Goal: Find contact information: Find contact information

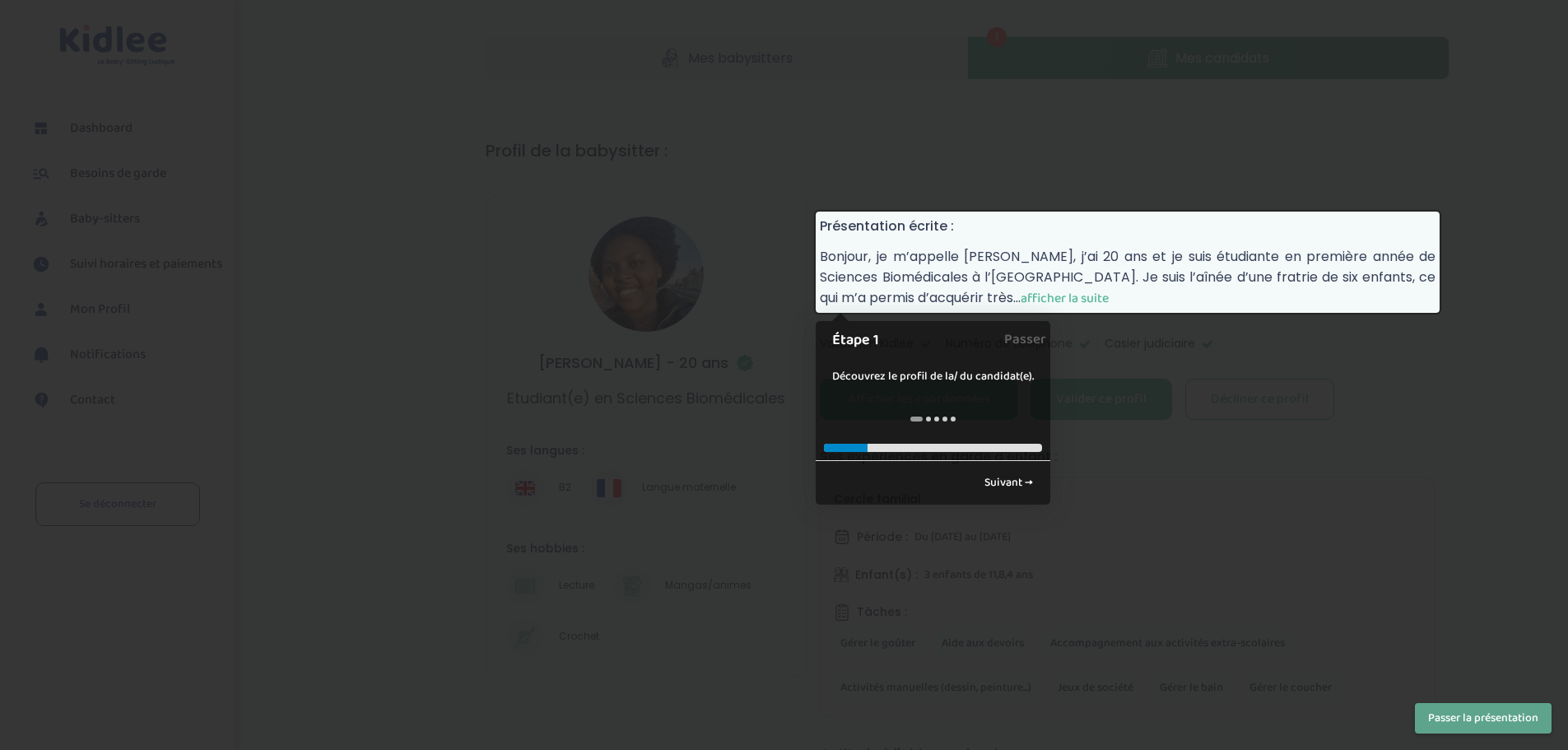
click at [1021, 299] on span "afficher la suite" at bounding box center [1064, 298] width 88 height 21
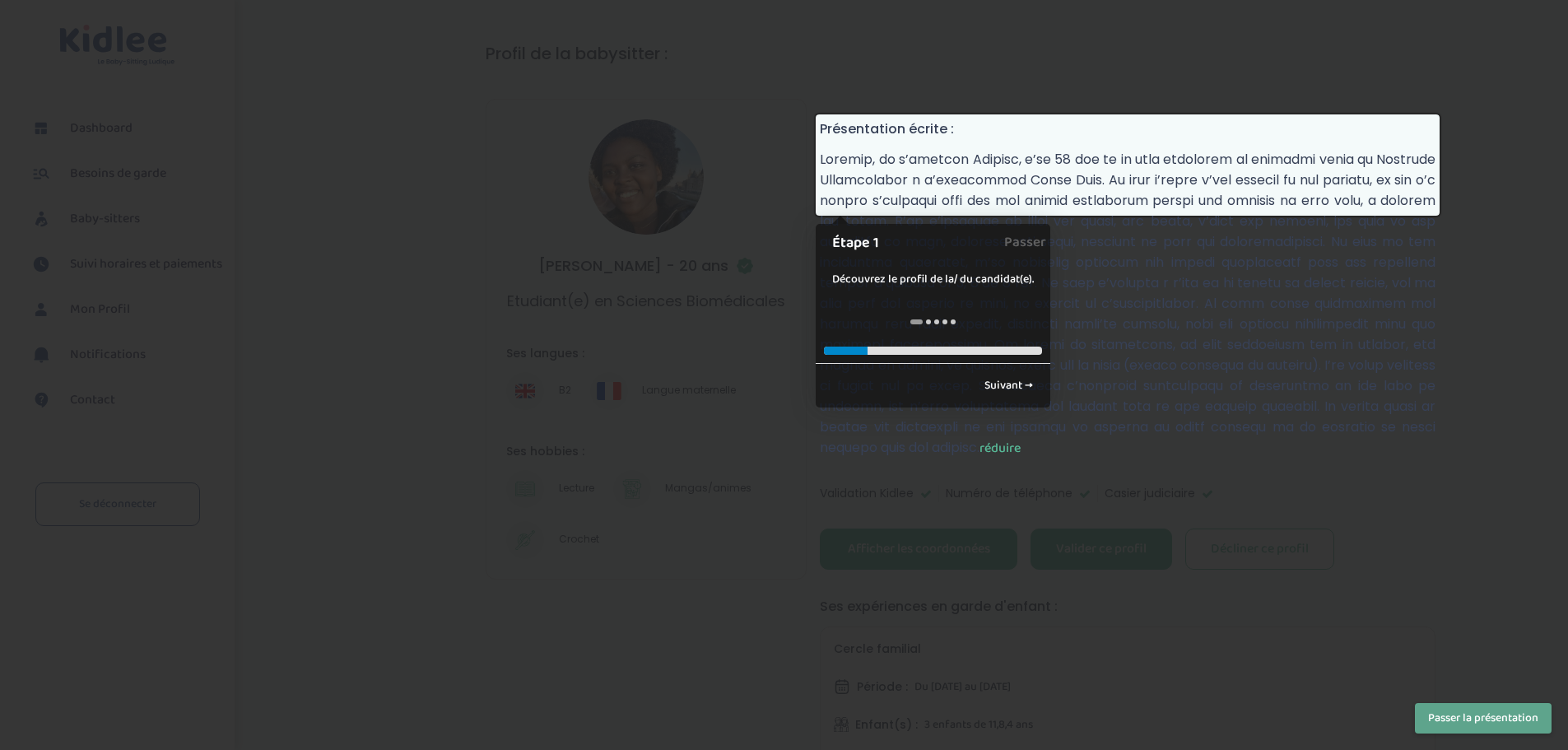
scroll to position [82, 0]
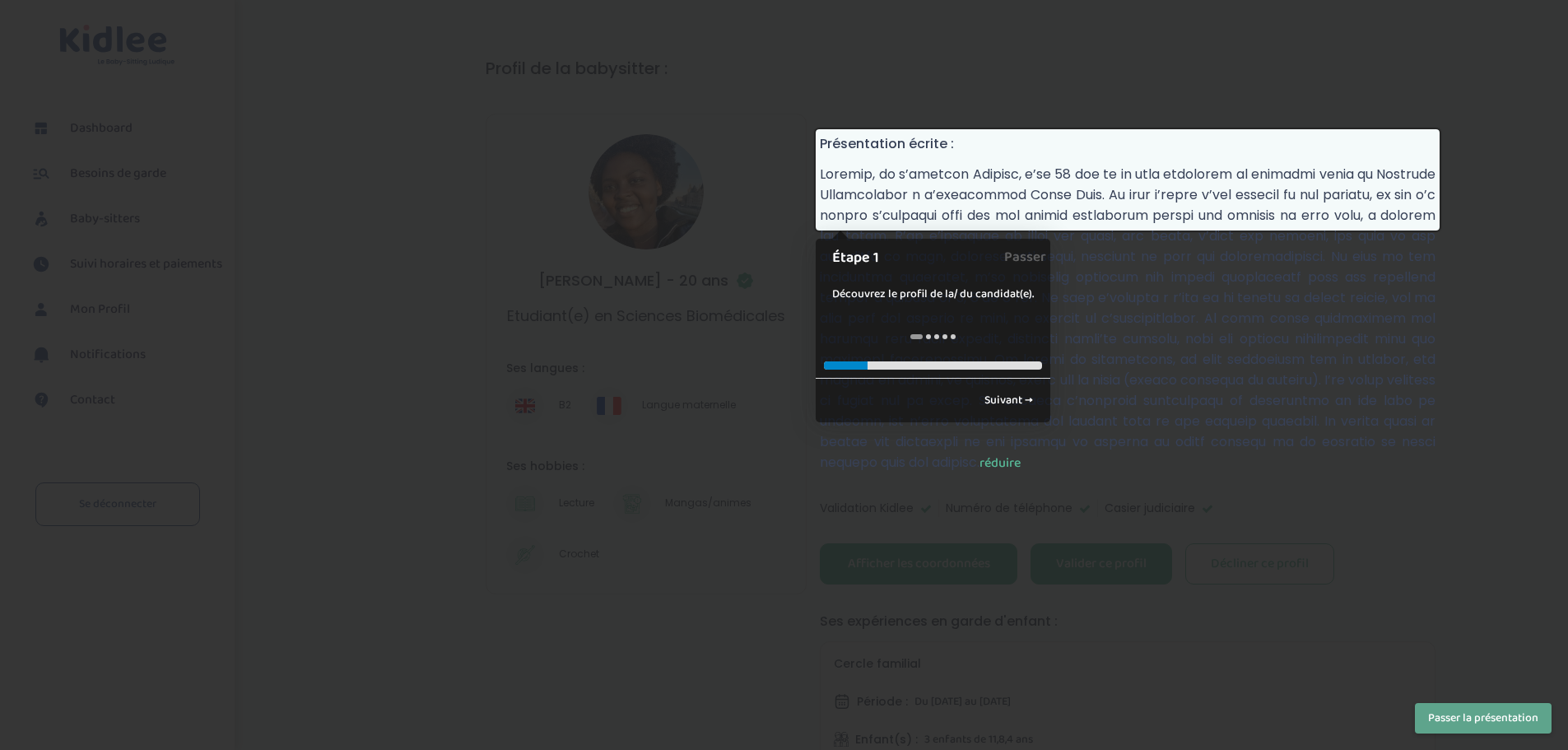
click at [1020, 201] on p "réduire" at bounding box center [1127, 318] width 615 height 309
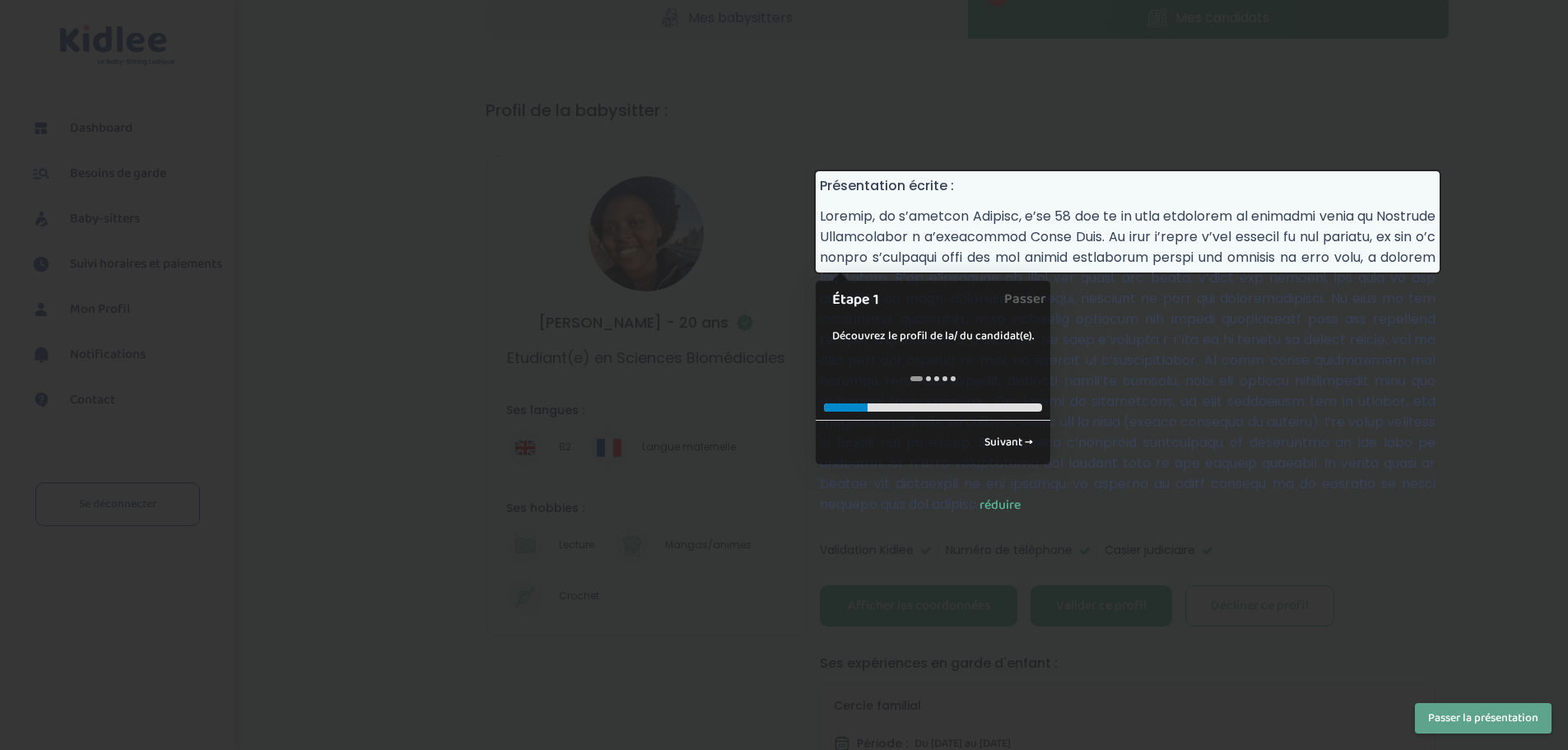
scroll to position [0, 0]
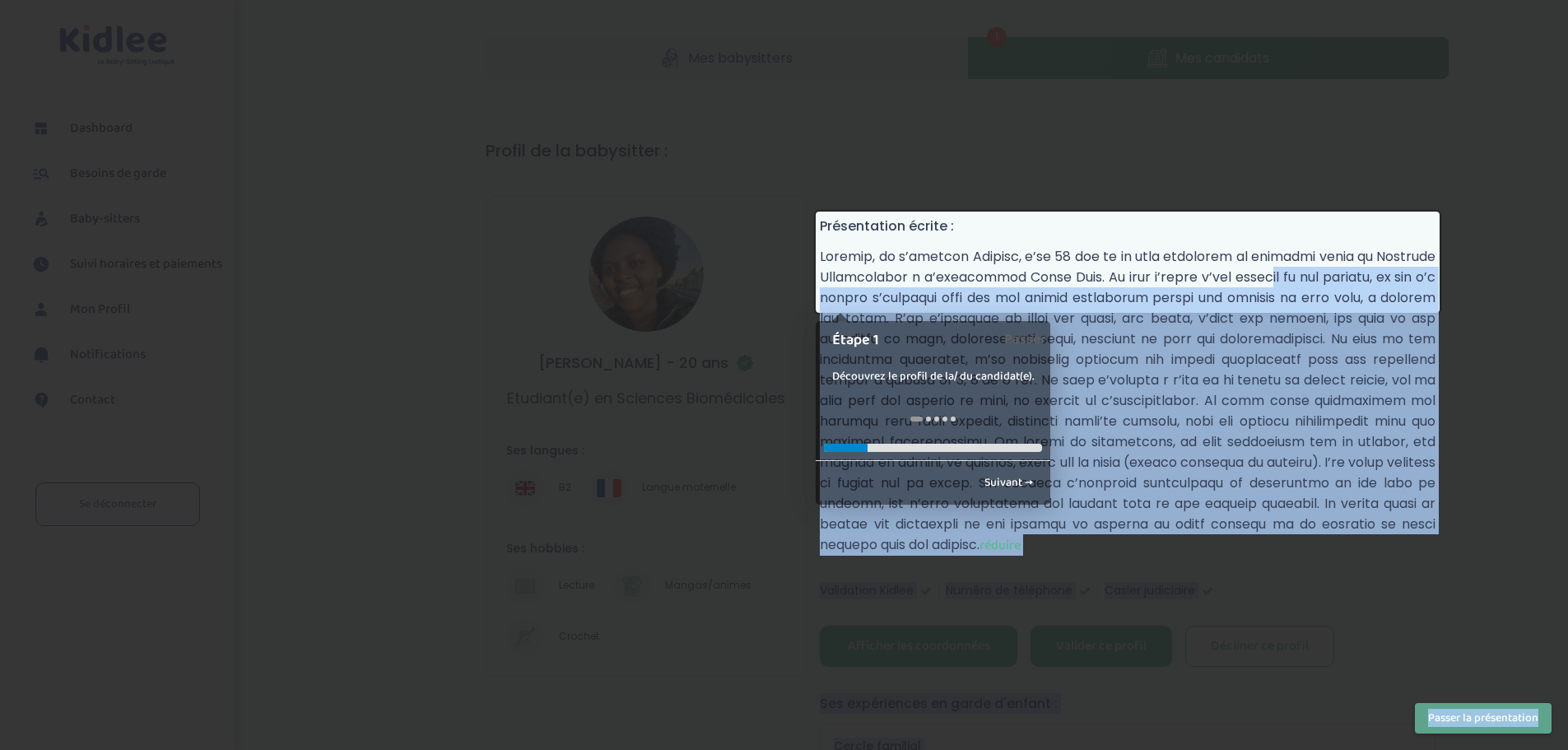
drag, startPoint x: 1164, startPoint y: 274, endPoint x: 1442, endPoint y: 306, distance: 279.8
click at [1237, 356] on p "réduire" at bounding box center [1127, 401] width 615 height 309
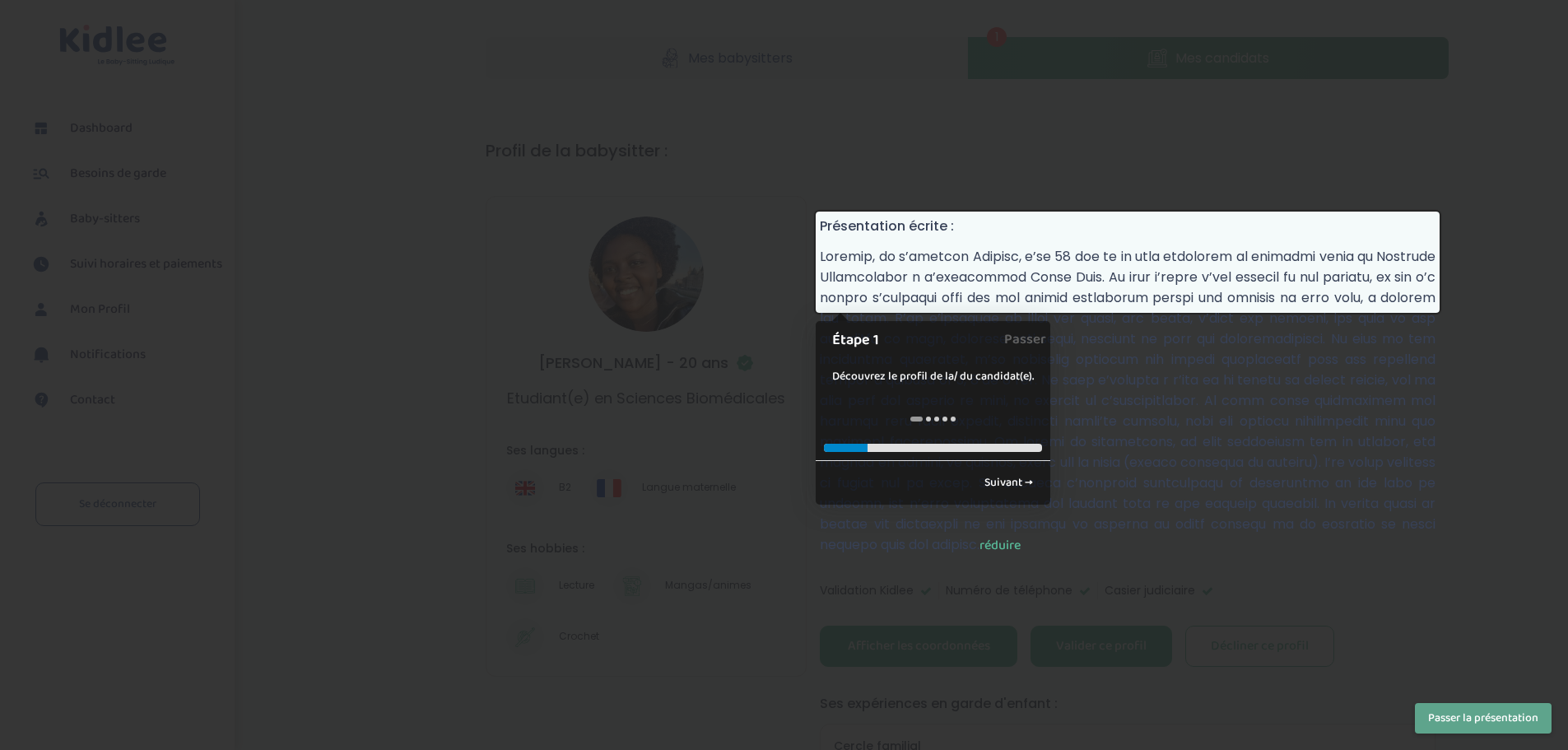
click at [1021, 544] on span "réduire" at bounding box center [1000, 545] width 41 height 21
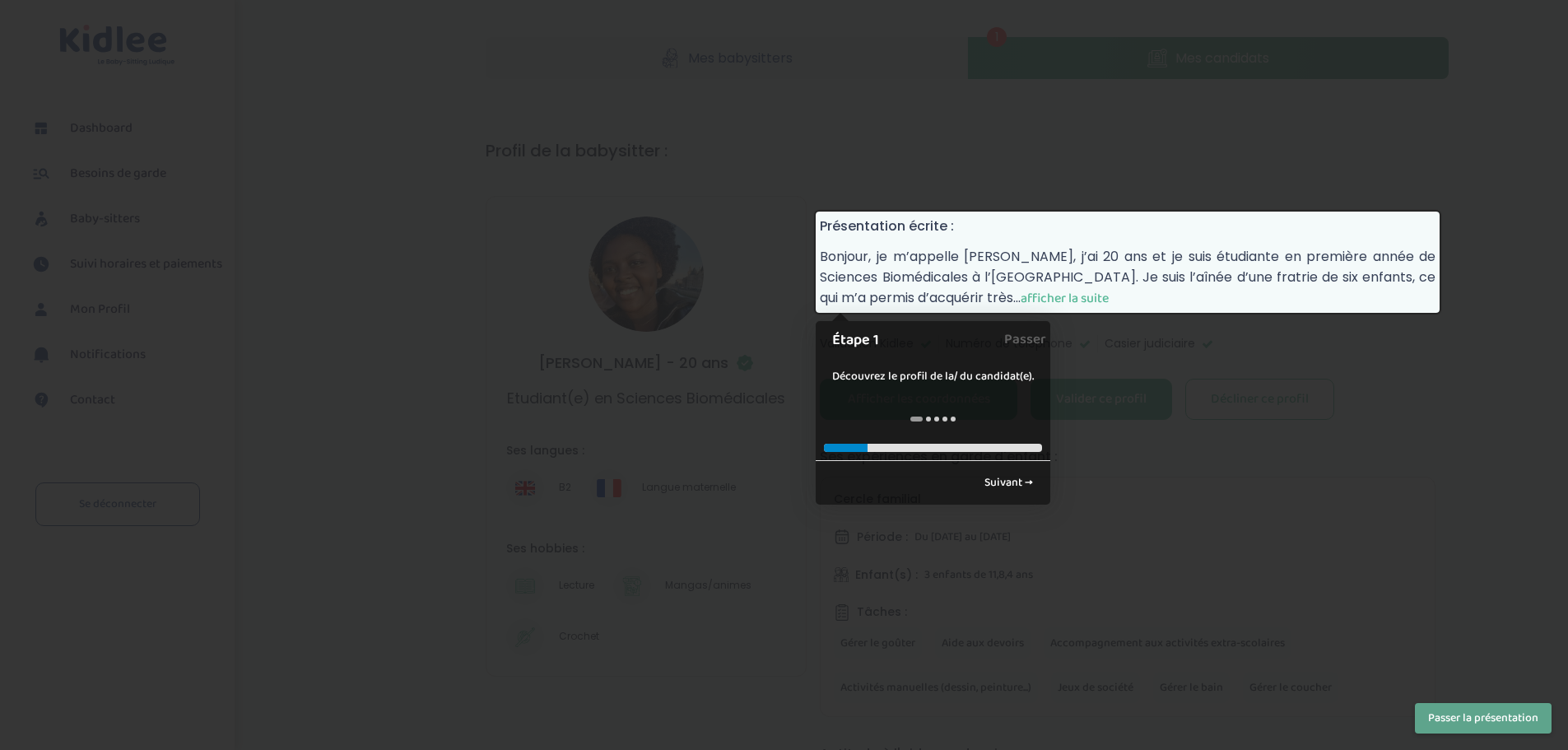
click at [1028, 299] on span "afficher la suite" at bounding box center [1064, 298] width 88 height 21
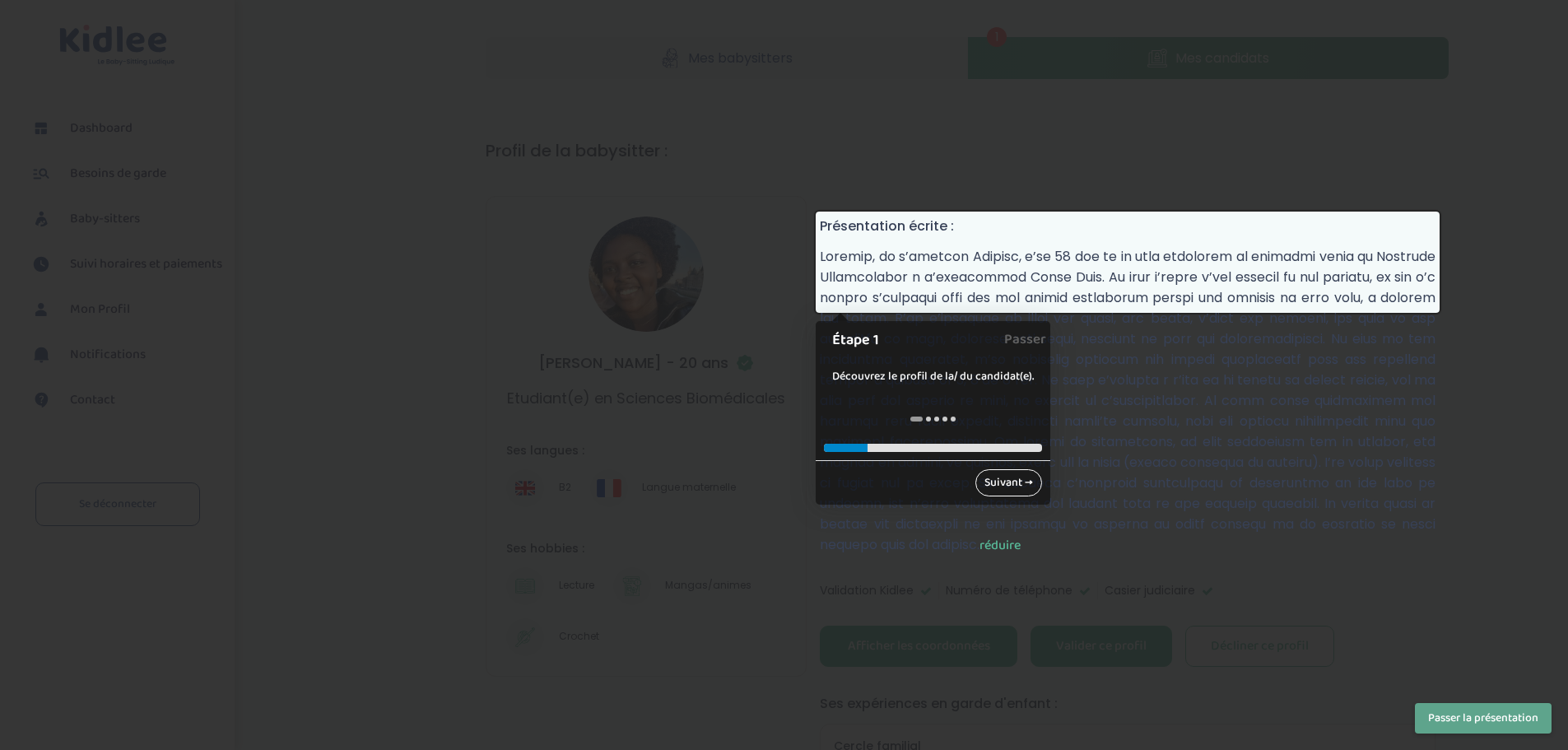
click at [994, 481] on link "Suivant →" at bounding box center [1009, 483] width 67 height 27
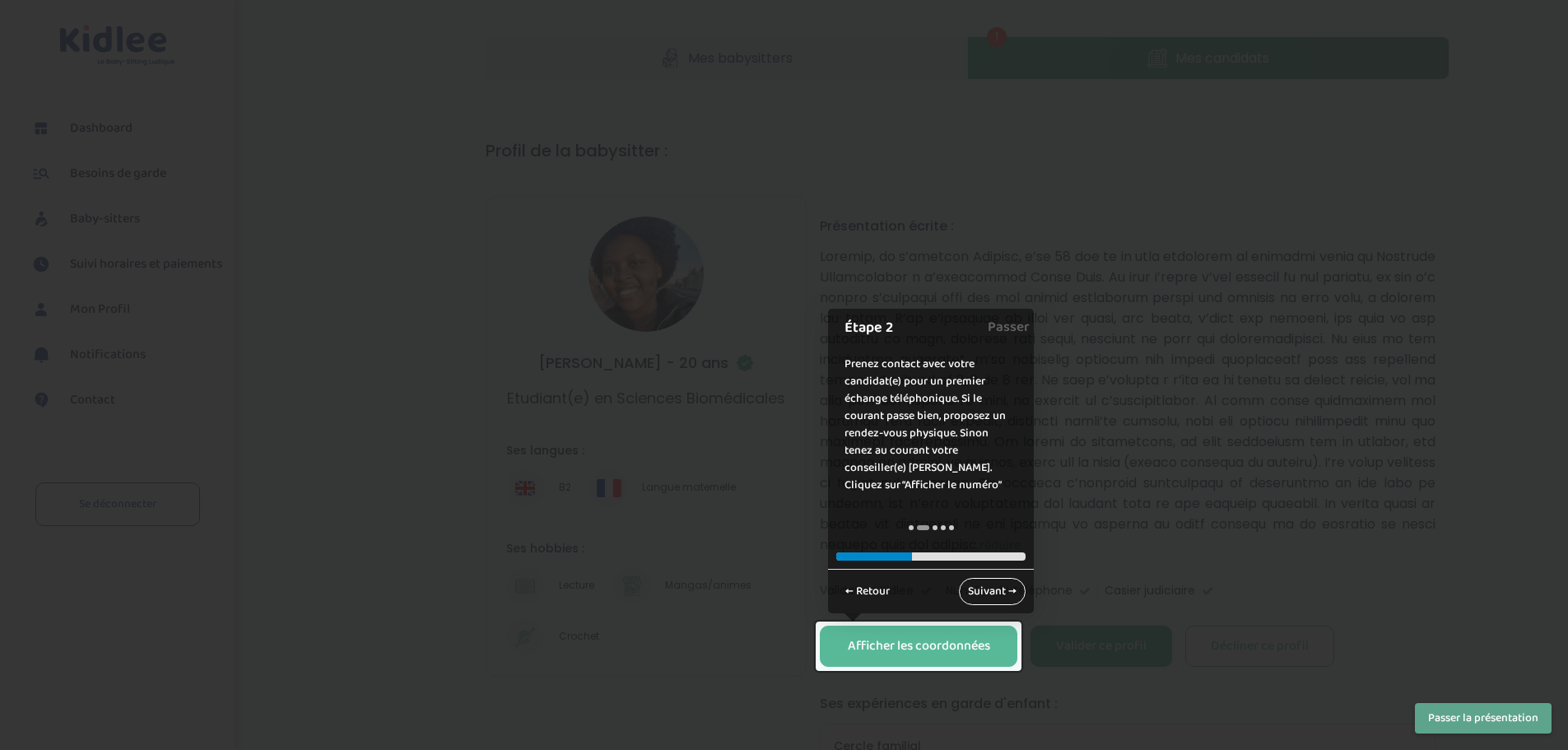
click at [986, 544] on link "Suivant →" at bounding box center [993, 592] width 67 height 27
click at [990, 544] on link "Suivant →" at bounding box center [993, 592] width 67 height 27
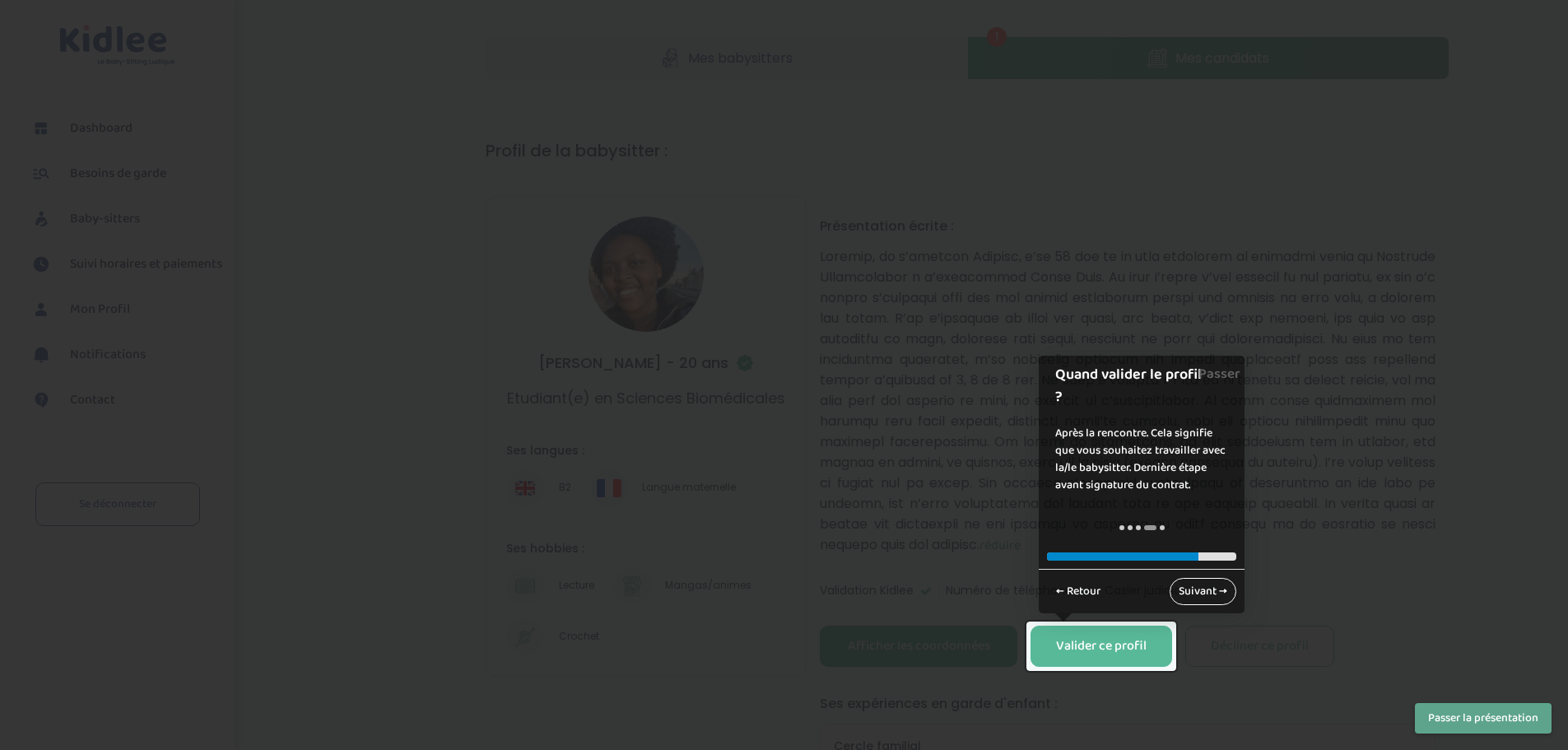
click at [1192, 544] on link "Suivant →" at bounding box center [1203, 592] width 67 height 27
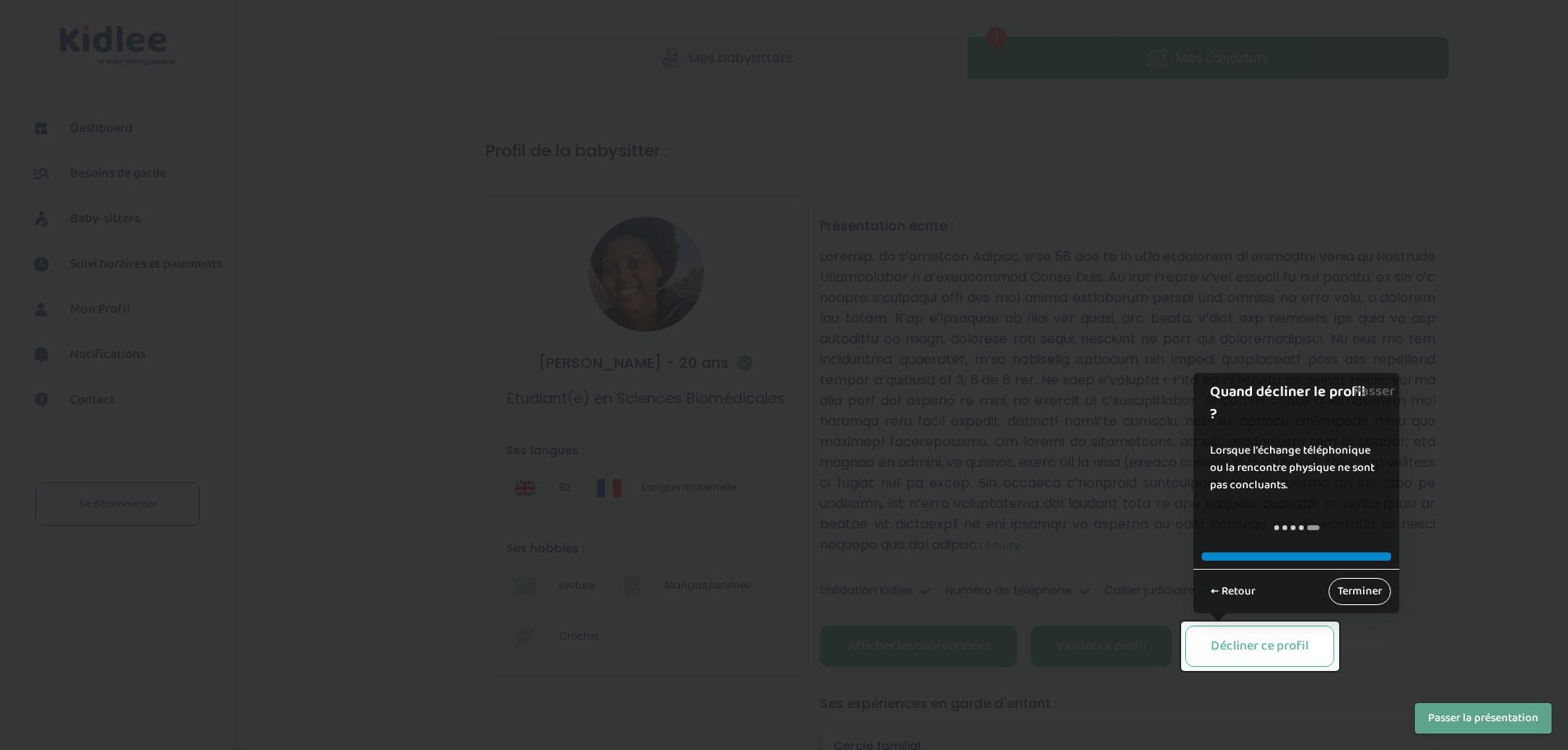
click at [1237, 544] on link "Terminer" at bounding box center [1359, 592] width 62 height 27
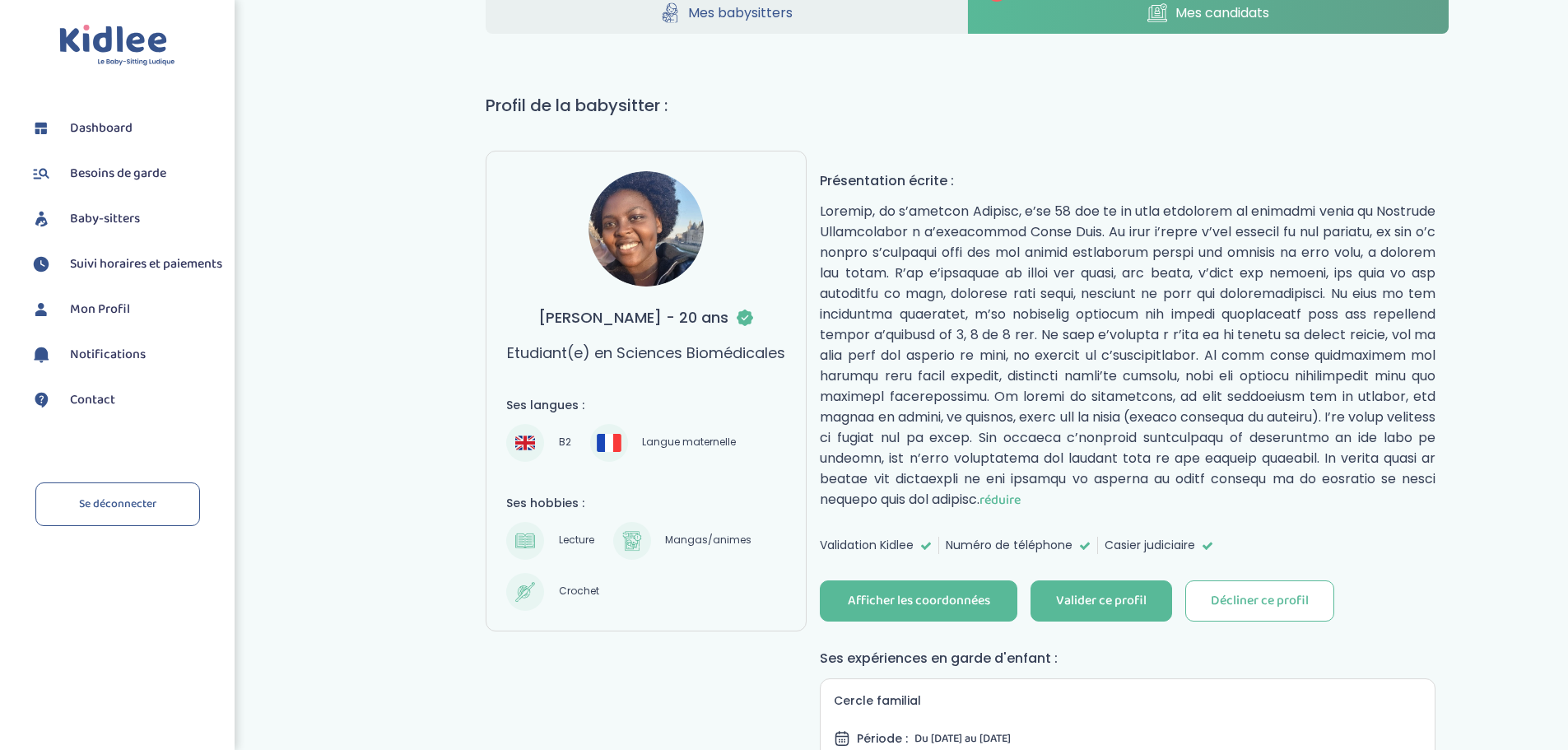
scroll to position [82, 0]
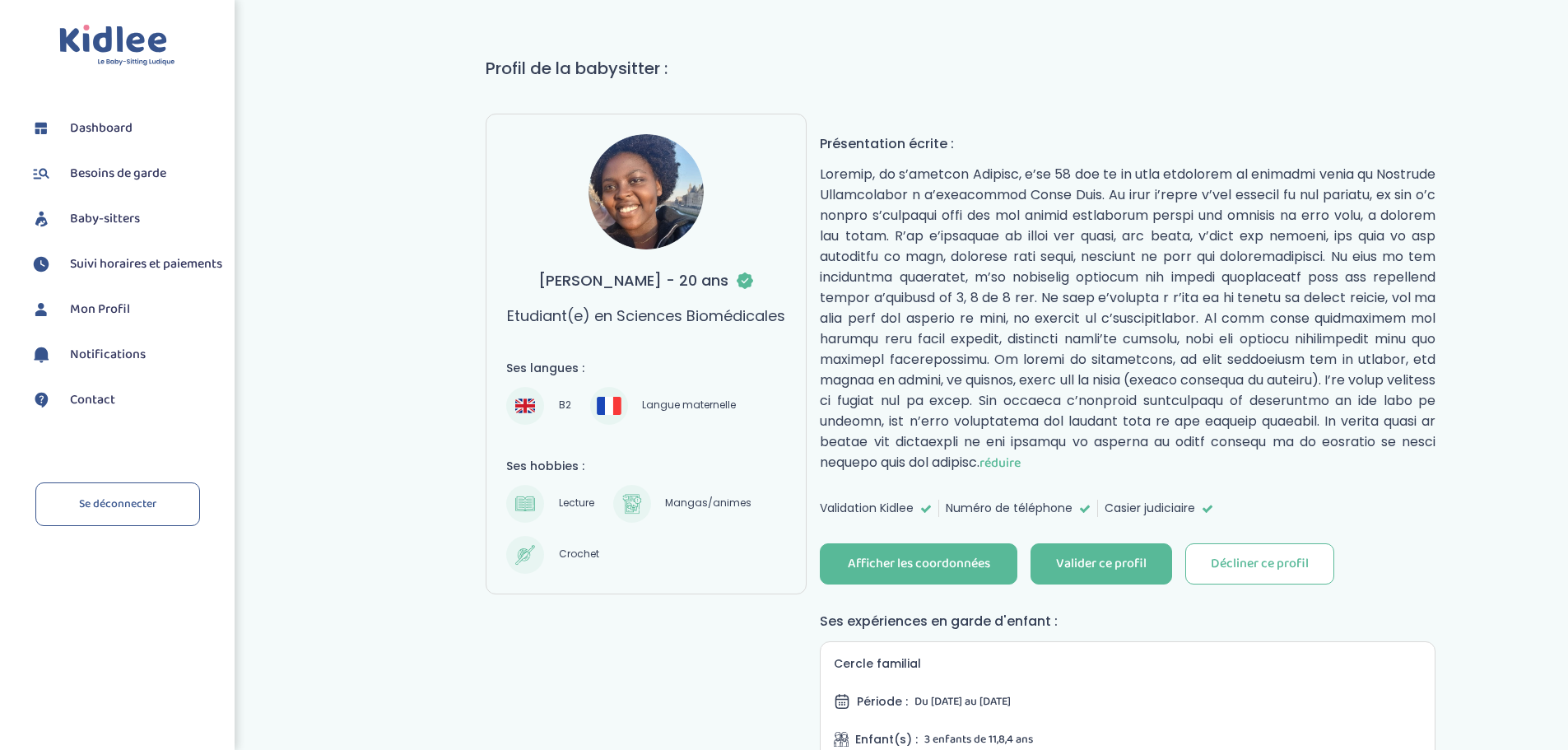
click at [964, 544] on div "Afficher les coordonnées" at bounding box center [918, 564] width 142 height 19
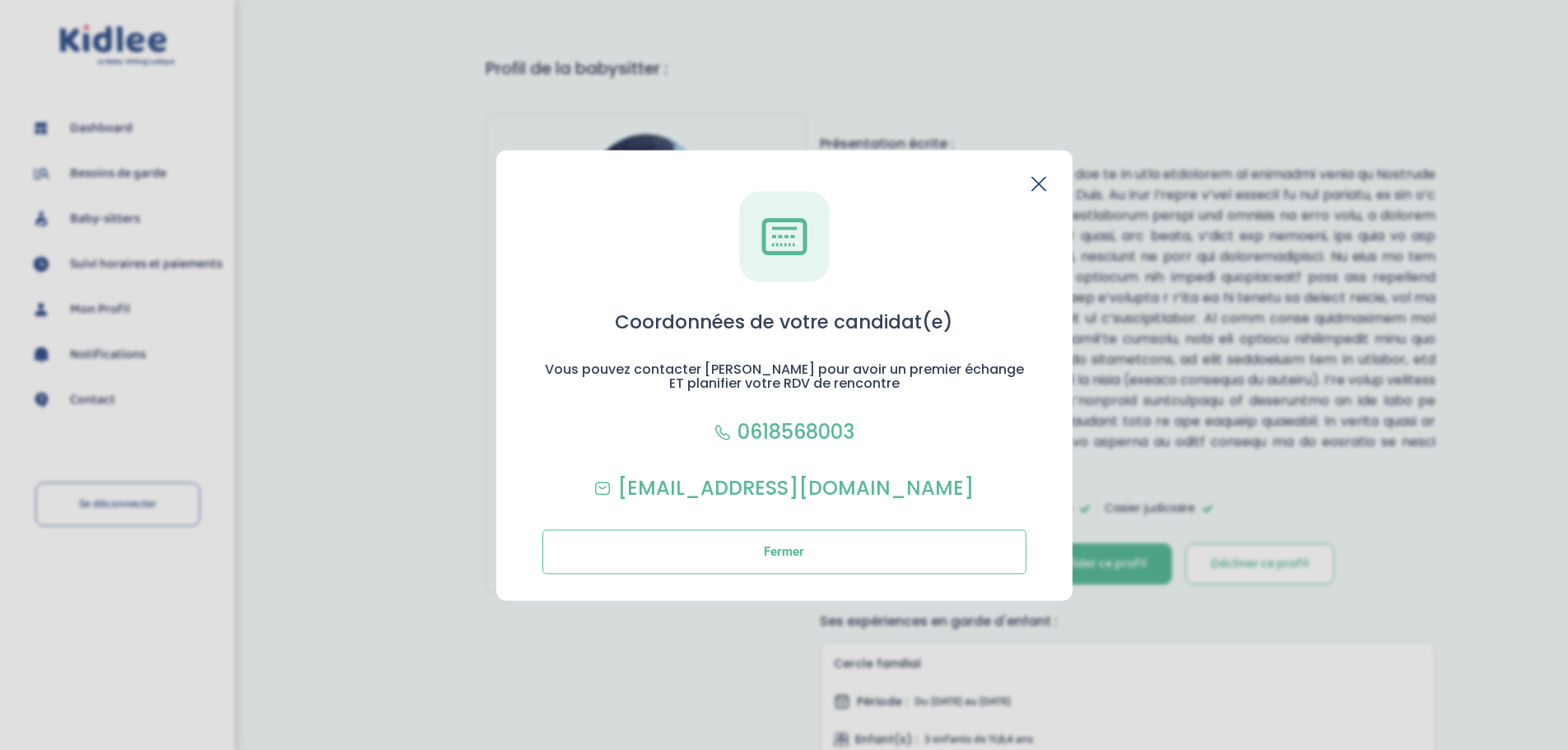
click at [1037, 187] on icon at bounding box center [1039, 184] width 14 height 14
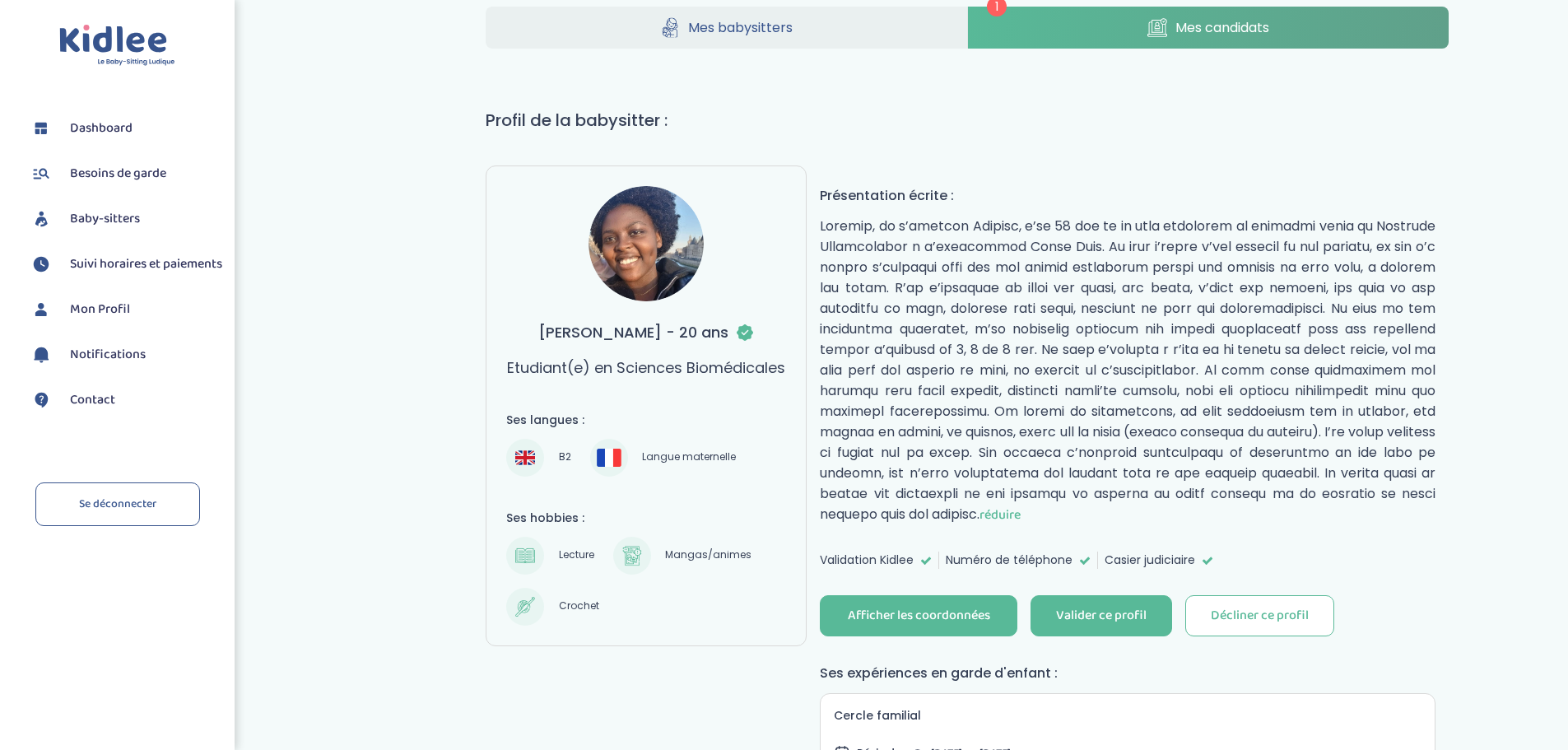
scroll to position [0, 0]
